Goal: Task Accomplishment & Management: Use online tool/utility

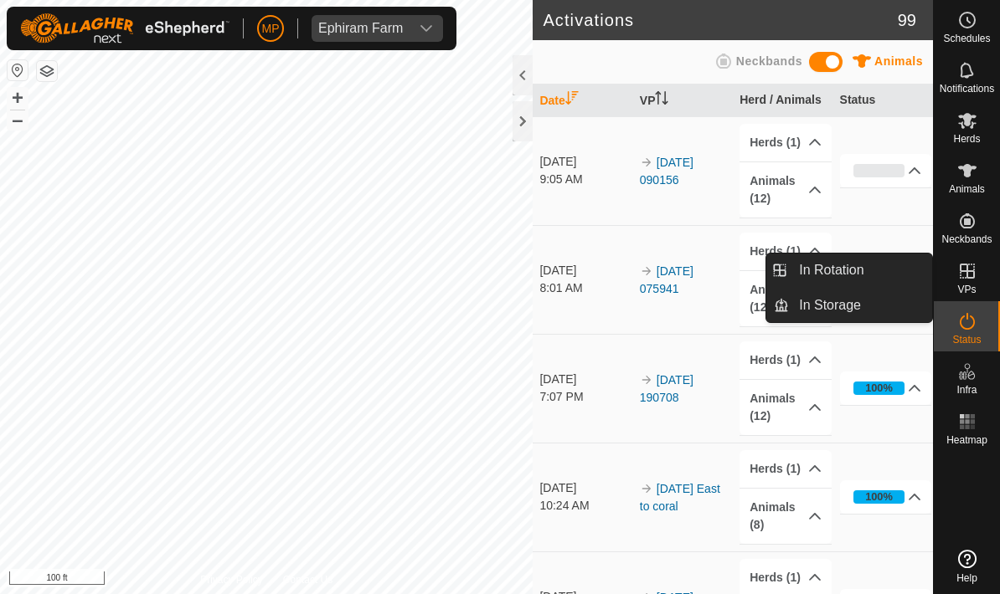
click at [985, 280] on div "VPs" at bounding box center [966, 276] width 66 height 50
click at [829, 275] on span "In Rotation" at bounding box center [831, 270] width 64 height 20
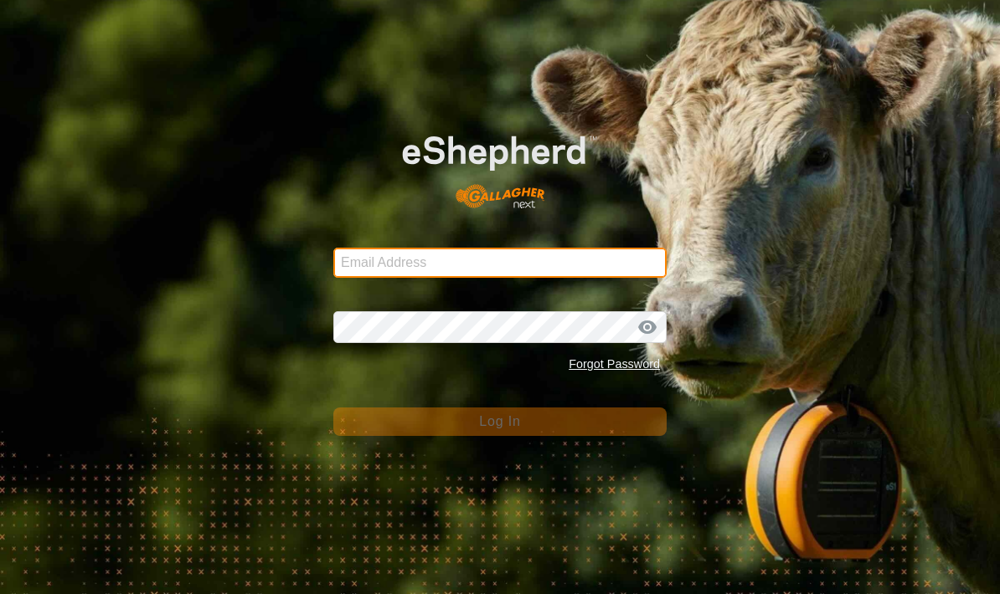
click at [518, 254] on input "Email Address" at bounding box center [499, 263] width 333 height 30
type input "[PERSON_NAME][EMAIL_ADDRESS][PERSON_NAME][DOMAIN_NAME]"
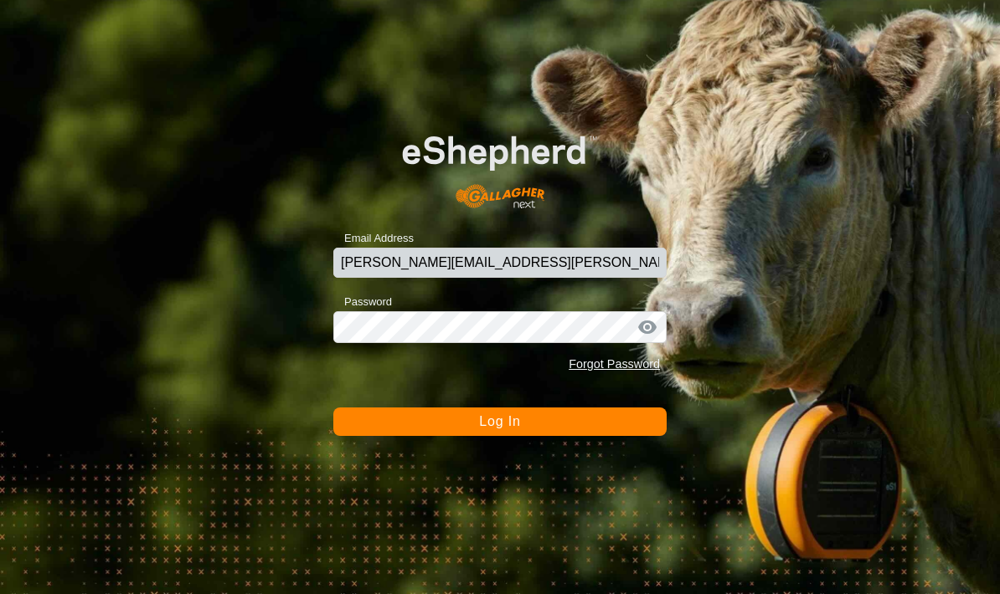
click at [509, 423] on span "Log In" at bounding box center [499, 421] width 41 height 14
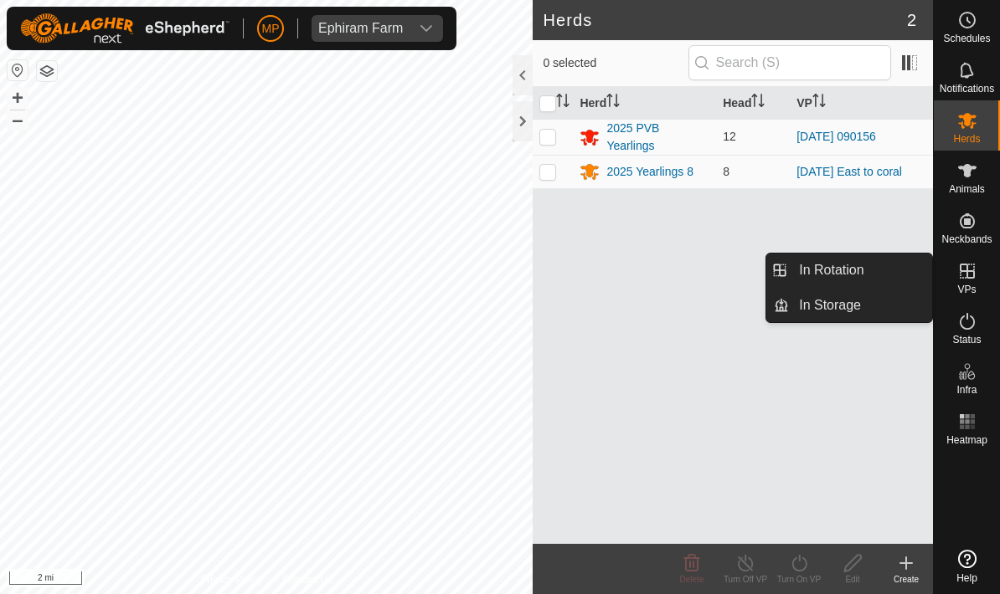
click at [873, 261] on link "In Rotation" at bounding box center [860, 270] width 143 height 33
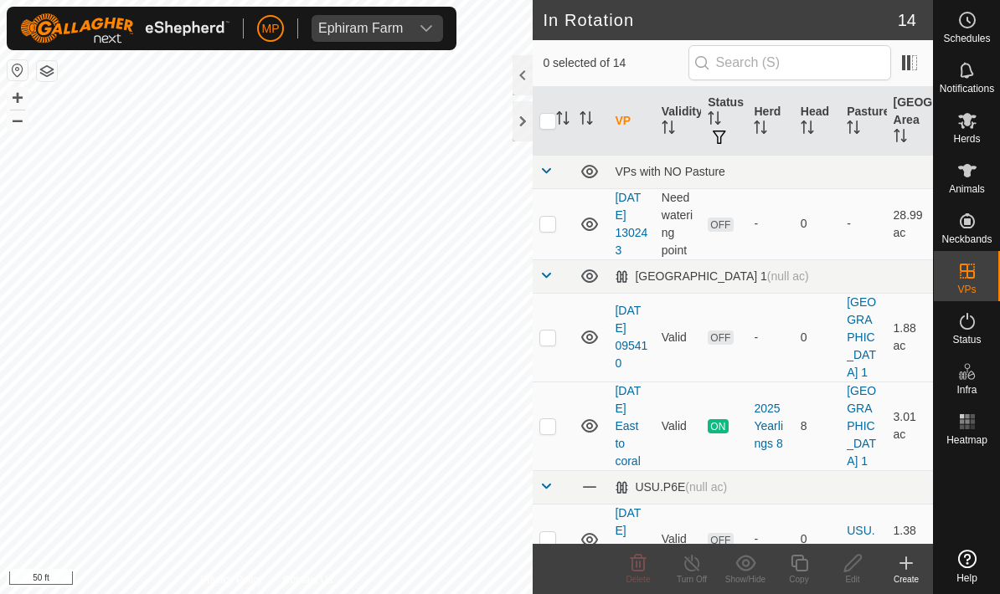
click at [900, 559] on icon at bounding box center [906, 563] width 20 height 20
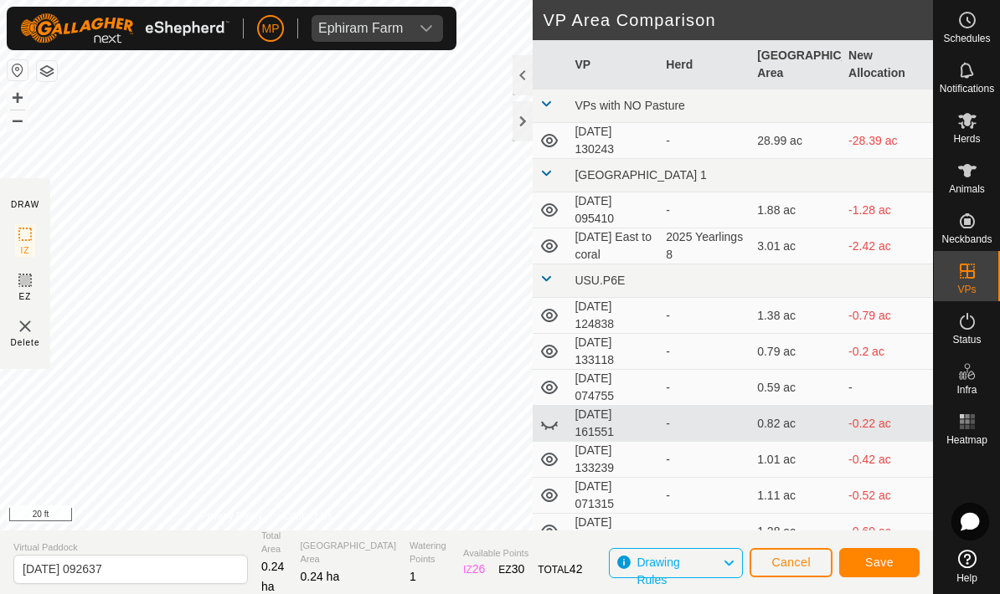
click at [896, 565] on button "Save" at bounding box center [879, 562] width 80 height 29
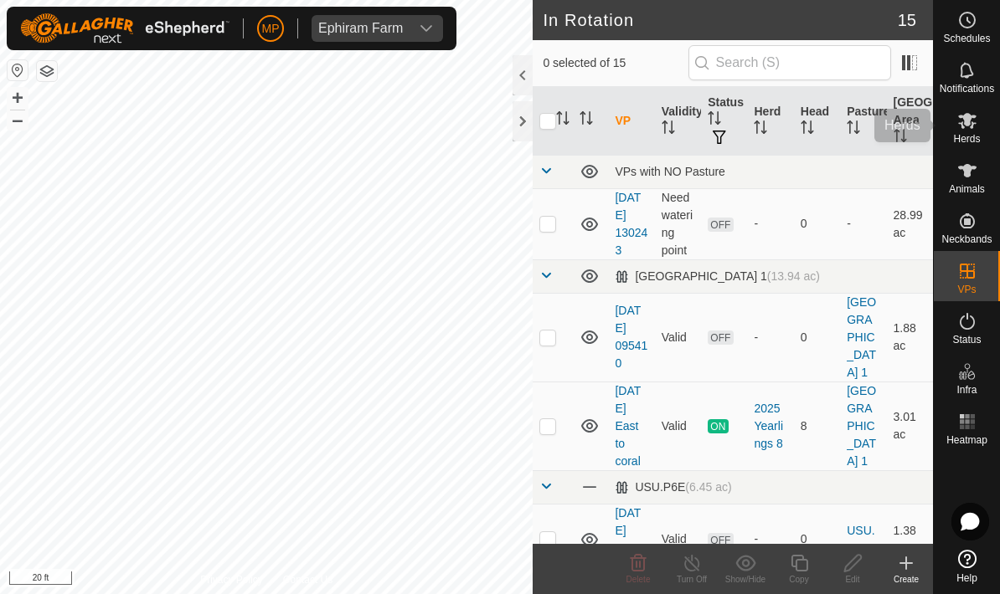
click at [990, 125] on div "Herds" at bounding box center [966, 125] width 66 height 50
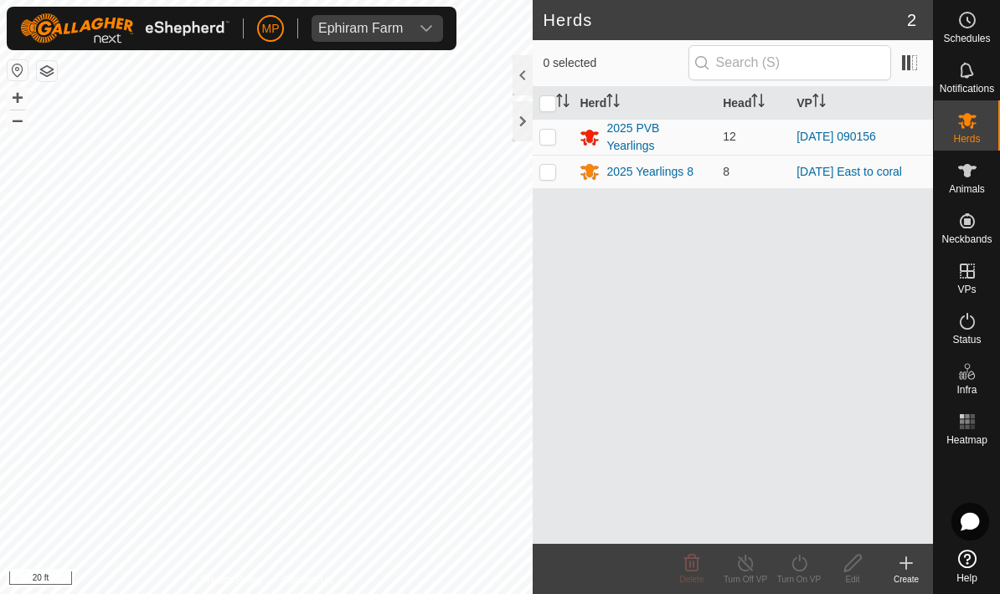
click at [553, 138] on p-checkbox at bounding box center [547, 136] width 17 height 13
checkbox input "true"
click at [801, 556] on icon at bounding box center [799, 563] width 21 height 20
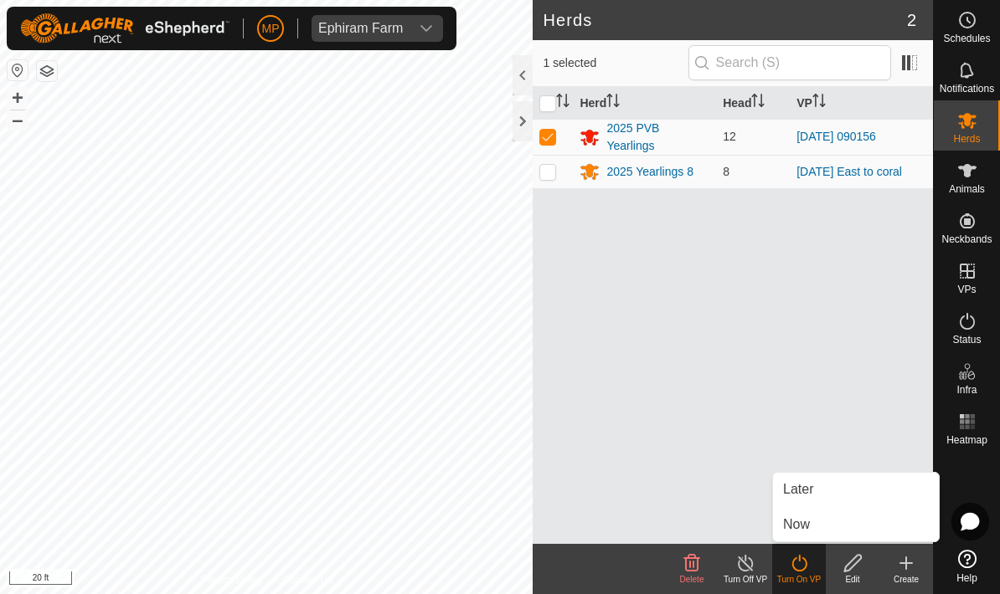
click at [824, 514] on link "Now" at bounding box center [856, 524] width 166 height 33
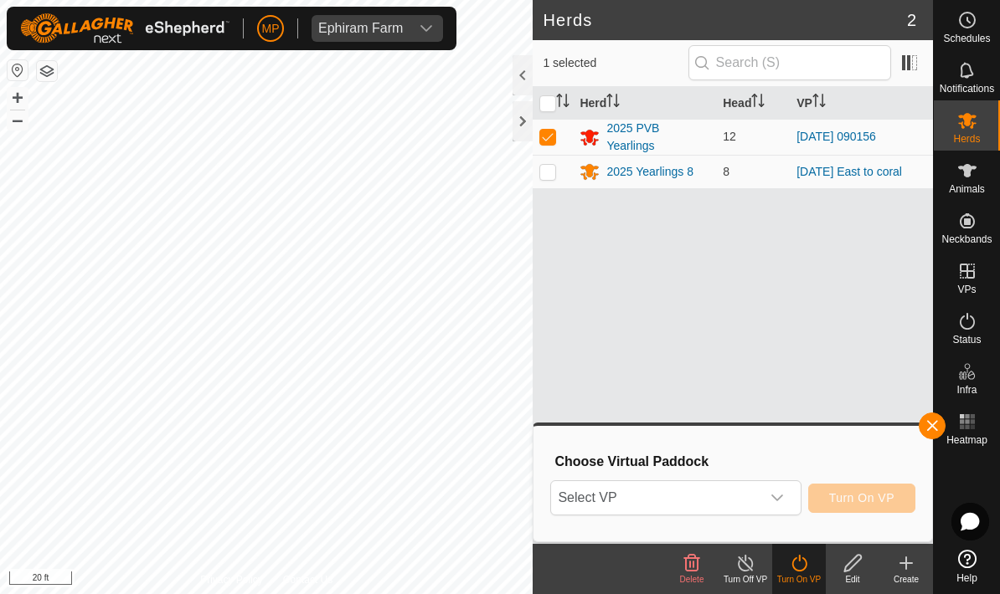
click at [769, 494] on div "dropdown trigger" at bounding box center [776, 497] width 33 height 33
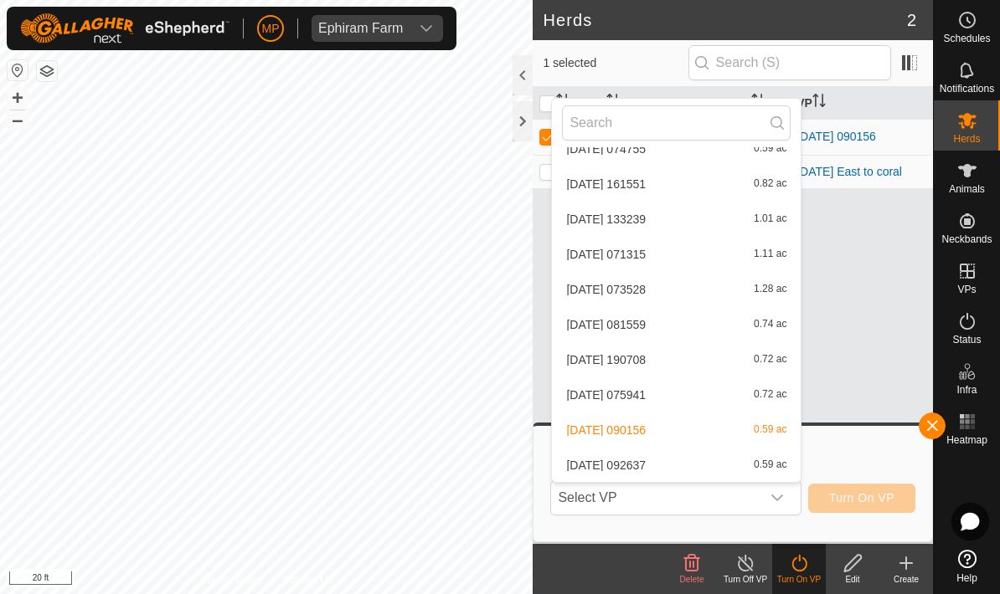
scroll to position [306, 0]
click at [722, 465] on div "2025-08-23 092637 0.59 ac" at bounding box center [676, 465] width 229 height 20
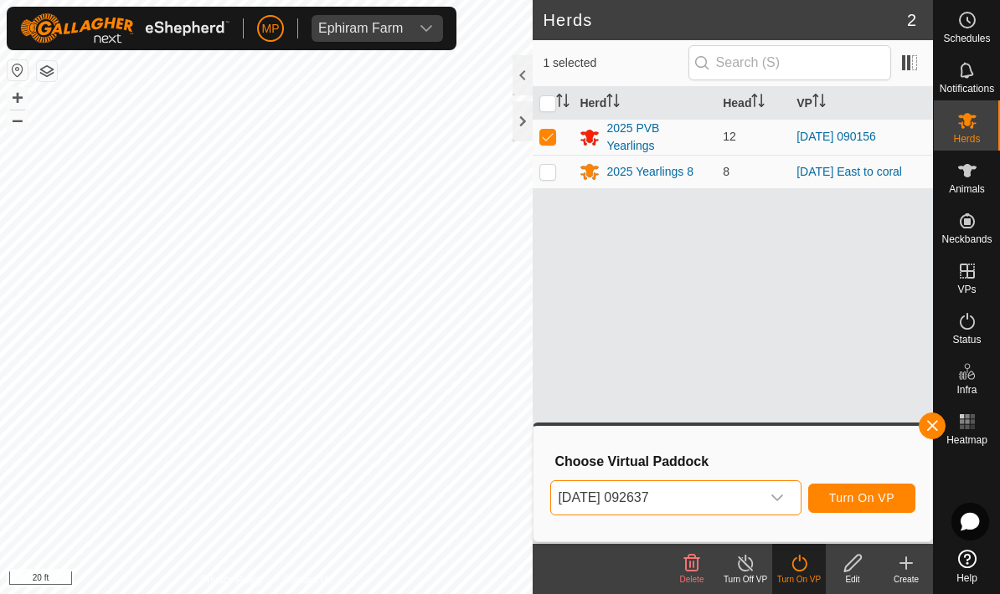
click at [866, 495] on span "Turn On VP" at bounding box center [861, 497] width 65 height 13
